Goal: Task Accomplishment & Management: Use online tool/utility

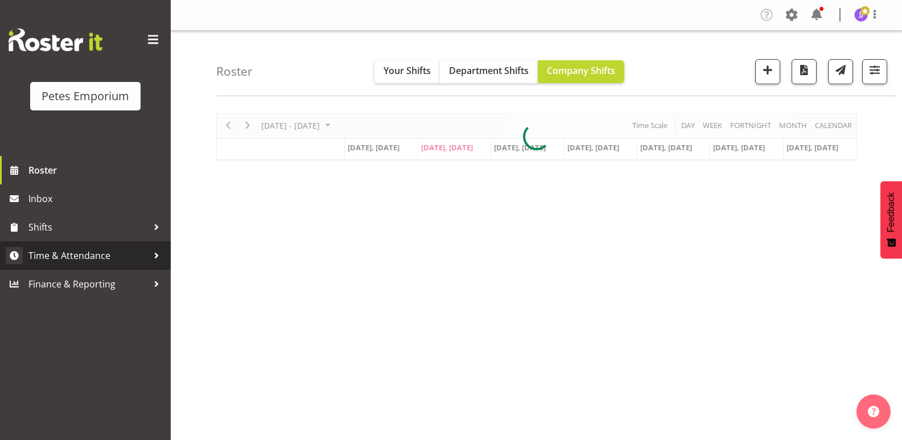
click at [113, 253] on span "Time & Attendance" at bounding box center [88, 255] width 120 height 17
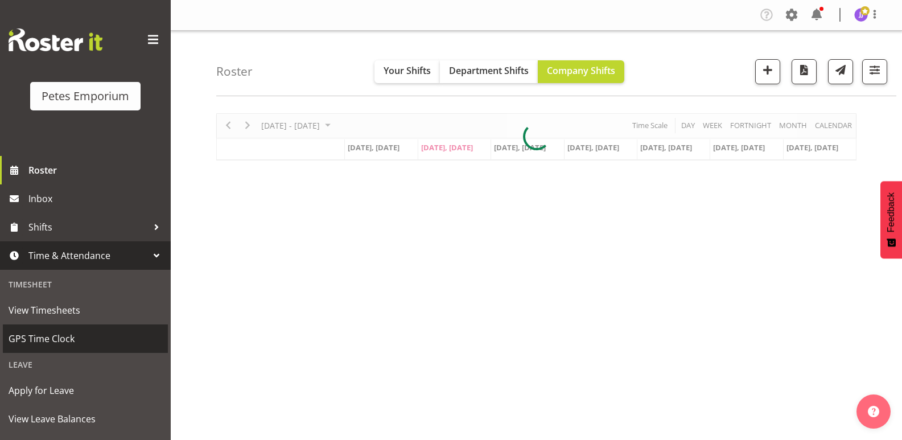
click at [95, 341] on span "GPS Time Clock" at bounding box center [86, 338] width 154 height 17
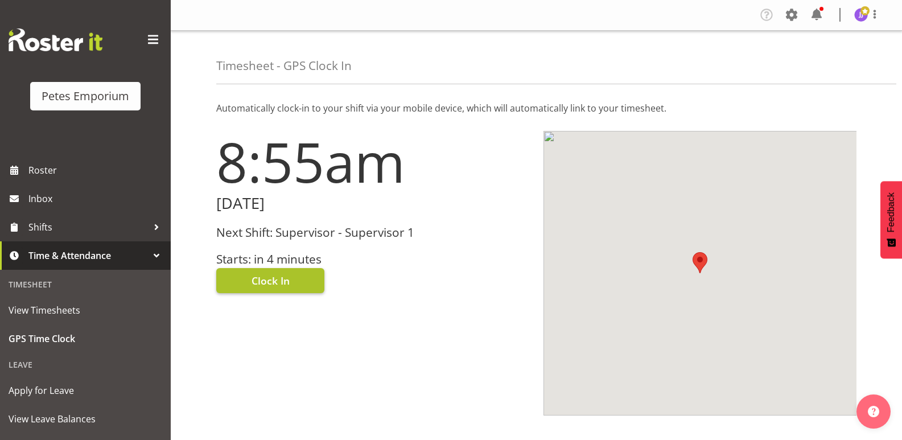
click at [253, 281] on span "Clock In" at bounding box center [271, 280] width 38 height 15
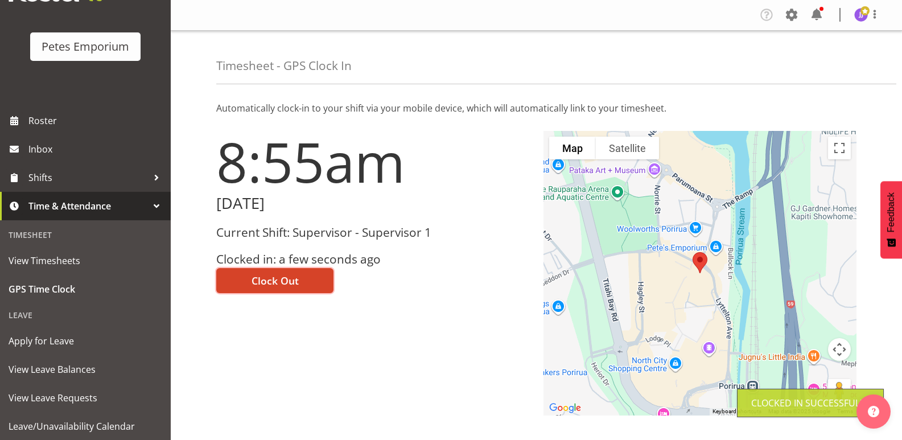
scroll to position [81, 0]
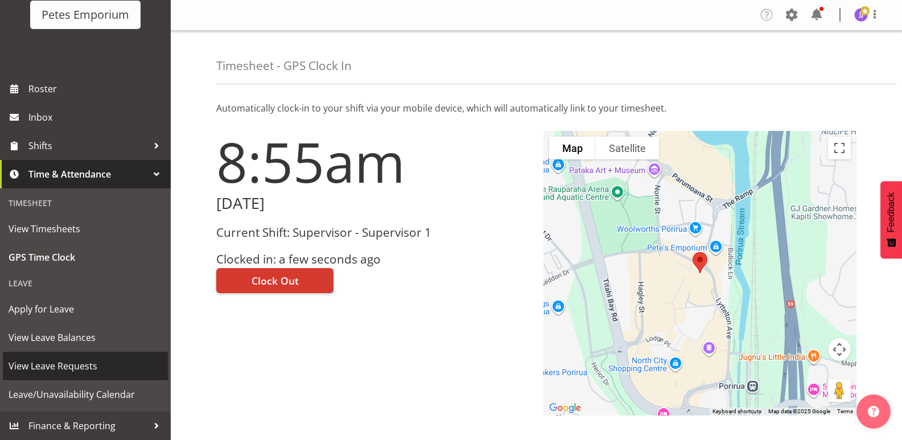
click at [86, 362] on span "View Leave Requests" at bounding box center [86, 366] width 154 height 17
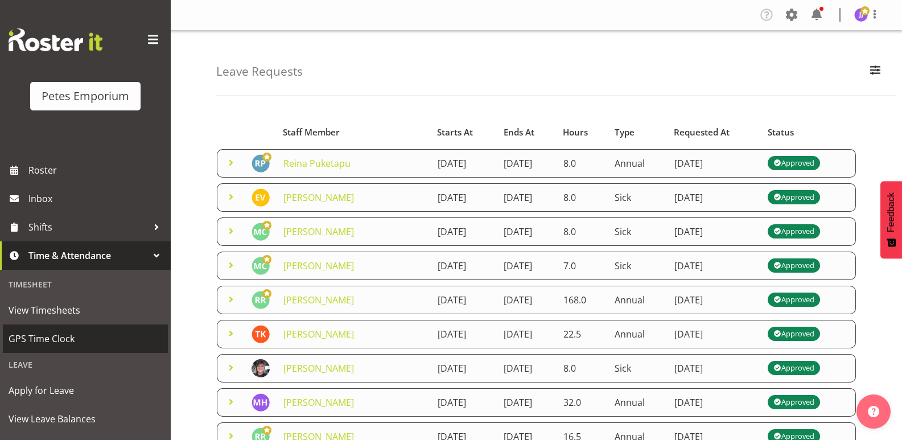
click at [81, 336] on span "GPS Time Clock" at bounding box center [86, 338] width 154 height 17
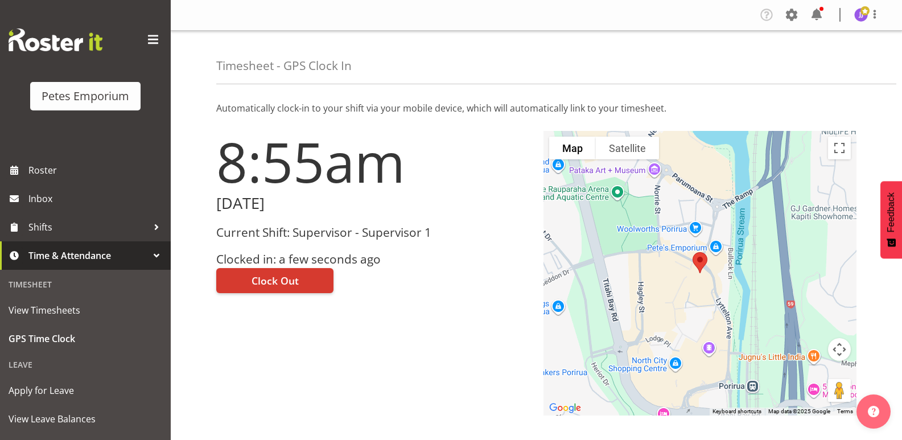
click at [863, 17] on img at bounding box center [862, 15] width 14 height 14
click at [820, 60] on link "Log Out" at bounding box center [827, 60] width 109 height 20
